Goal: Transaction & Acquisition: Download file/media

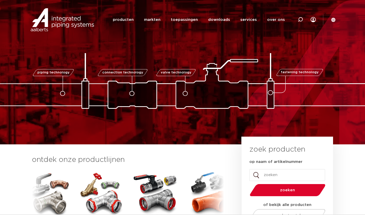
click at [212, 23] on link "downloads" at bounding box center [219, 20] width 22 height 20
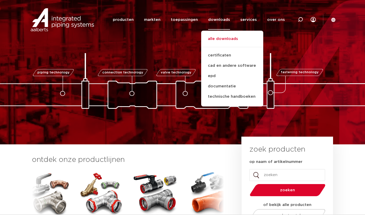
click at [228, 38] on link "alle downloads" at bounding box center [232, 41] width 62 height 11
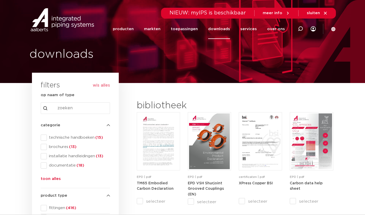
click at [47, 139] on span "technische handboeken (15)" at bounding box center [78, 137] width 63 height 5
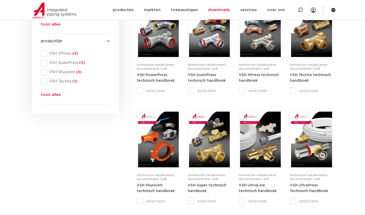
scroll to position [225, 0]
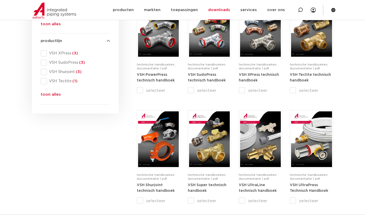
click at [257, 49] on img at bounding box center [260, 29] width 41 height 56
